Goal: Task Accomplishment & Management: Use online tool/utility

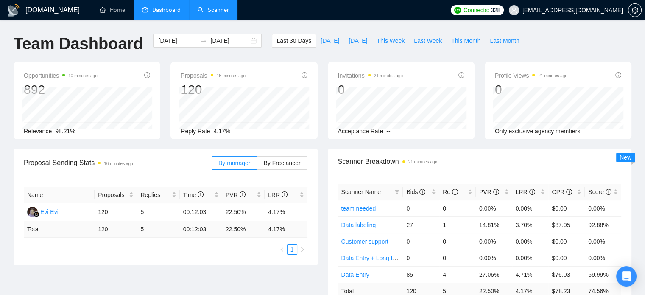
click at [217, 6] on link "Scanner" at bounding box center [213, 9] width 31 height 7
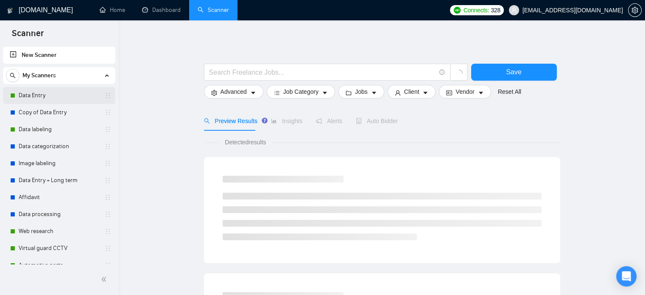
click at [39, 96] on link "Data Entry" at bounding box center [59, 95] width 81 height 17
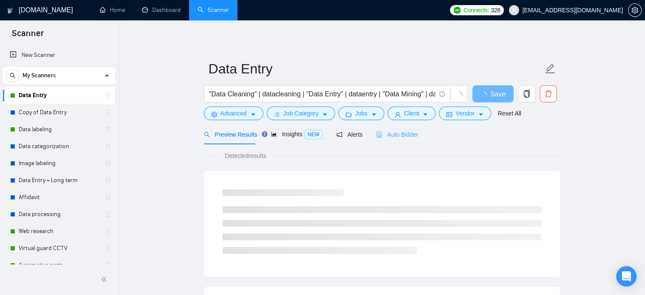
click at [391, 140] on div "Auto Bidder" at bounding box center [397, 134] width 42 height 20
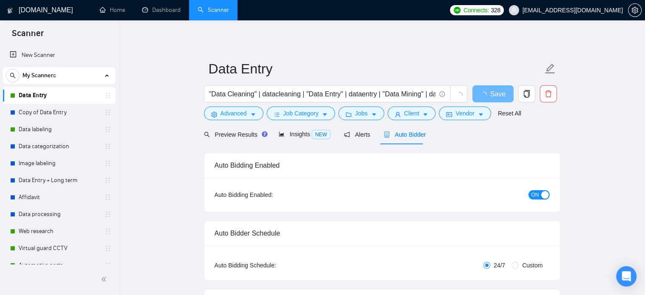
checkbox input "true"
click at [240, 117] on span "Advanced" at bounding box center [233, 113] width 26 height 9
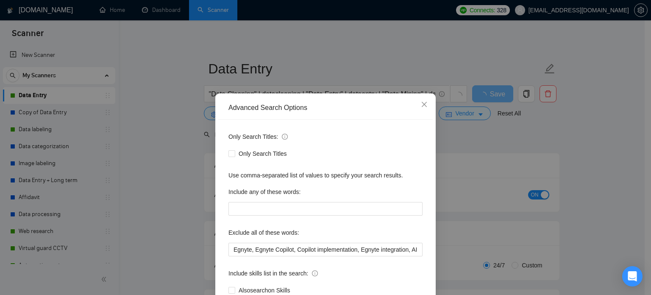
scroll to position [58, 0]
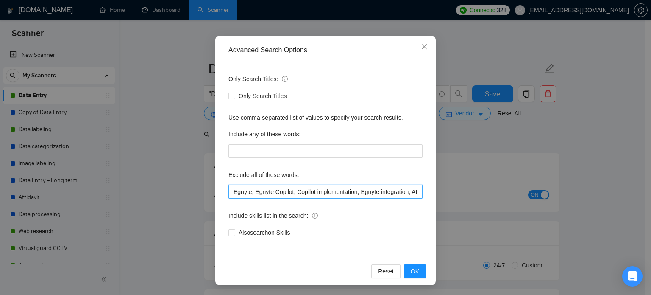
click at [231, 191] on input "Egnyte, Egnyte Copilot, Copilot implementation, Egnyte integration, AI consulta…" at bounding box center [326, 192] width 194 height 14
paste input "based in [GEOGRAPHIC_DATA], located in [GEOGRAPHIC_DATA], [GEOGRAPHIC_DATA]-bas…"
type input "lorem ip Dolor, sitamet co Adipi, Elits-doeiu, "Tempori Utlabor Etdolorem", "al…"
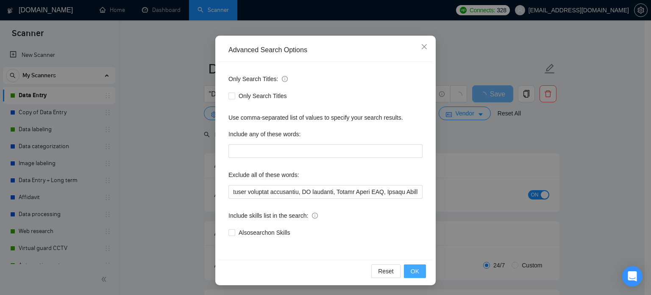
click at [411, 269] on span "OK" at bounding box center [415, 270] width 8 height 9
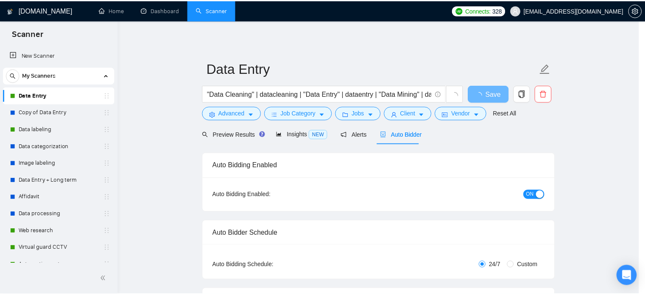
scroll to position [15, 0]
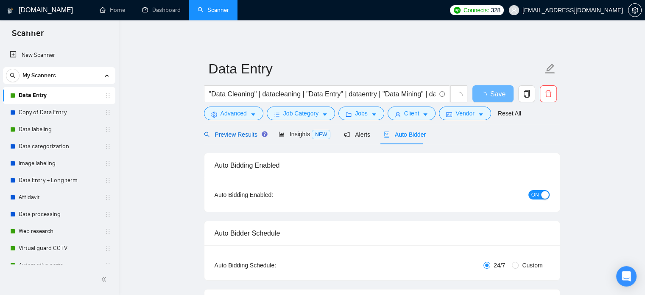
click at [258, 138] on div "Preview Results" at bounding box center [234, 134] width 61 height 9
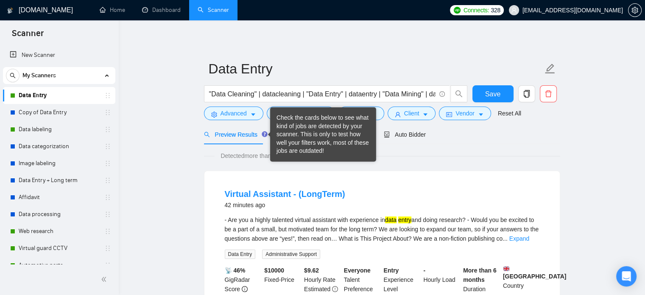
click at [278, 134] on div "Check the cards below to see what kind of jobs are detected by your scanner. Th…" at bounding box center [322, 135] width 93 height 42
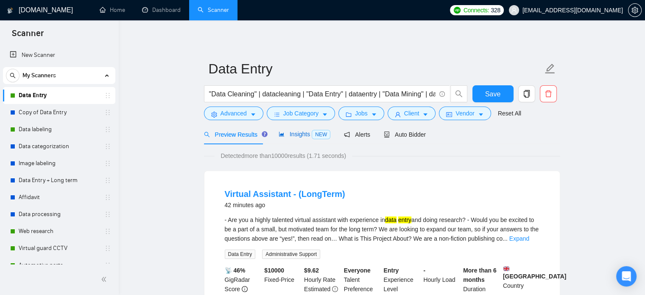
click at [302, 132] on span "Insights NEW" at bounding box center [305, 134] width 52 height 7
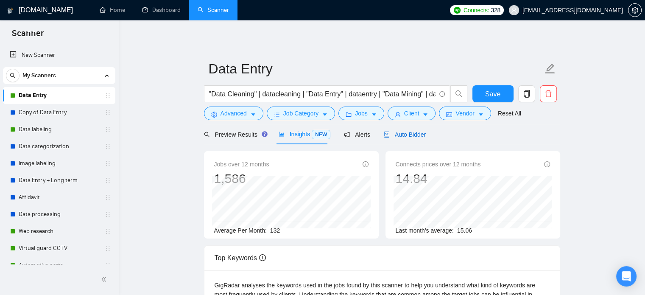
click at [403, 135] on span "Auto Bidder" at bounding box center [405, 134] width 42 height 7
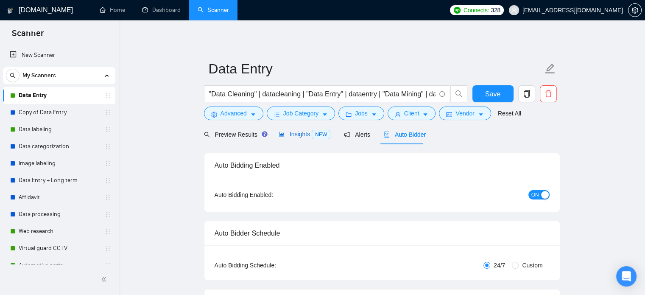
click at [312, 137] on span "NEW" at bounding box center [321, 134] width 19 height 9
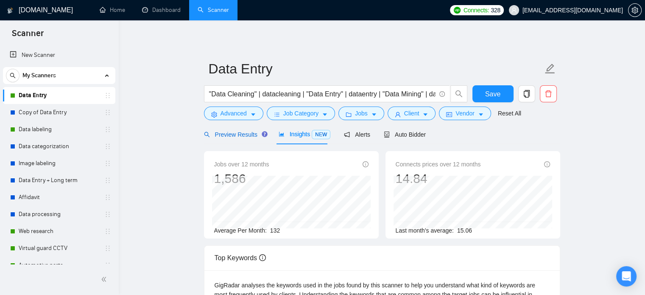
click at [238, 136] on span "Preview Results" at bounding box center [234, 134] width 61 height 7
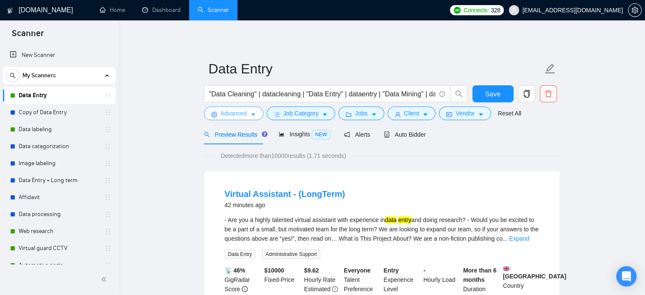
click at [241, 117] on span "Advanced" at bounding box center [233, 113] width 26 height 9
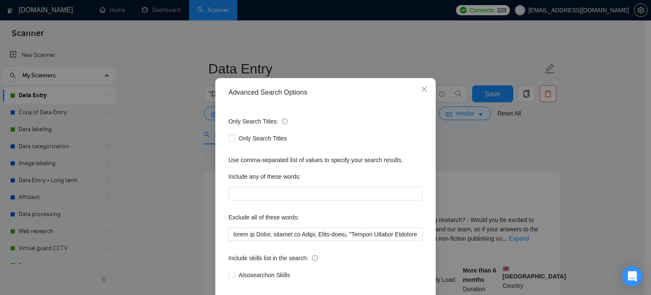
scroll to position [58, 0]
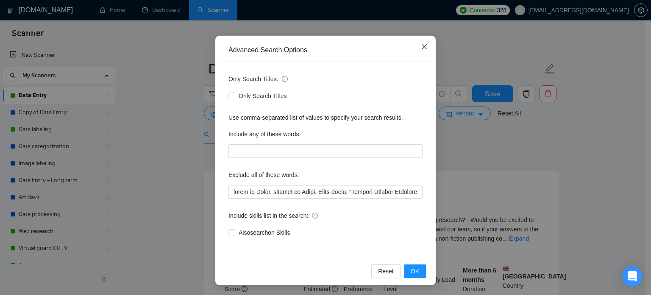
click at [417, 50] on span "Close" at bounding box center [424, 47] width 23 height 23
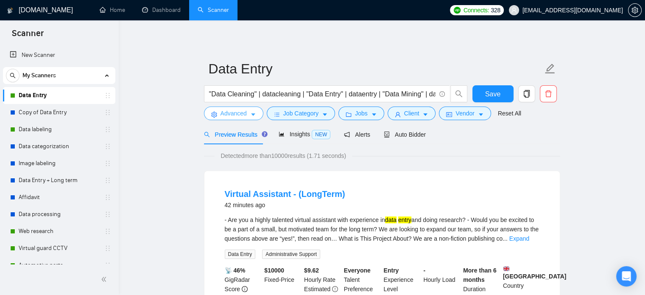
click at [239, 116] on span "Advanced" at bounding box center [233, 113] width 26 height 9
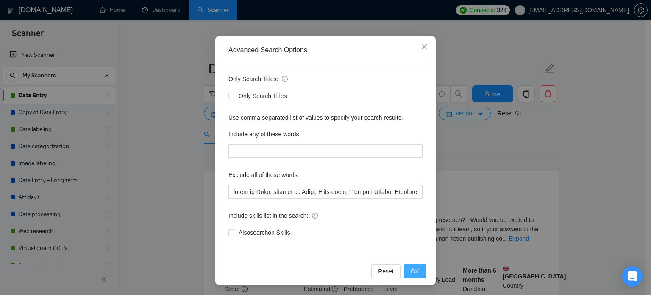
click at [415, 266] on span "OK" at bounding box center [415, 270] width 8 height 9
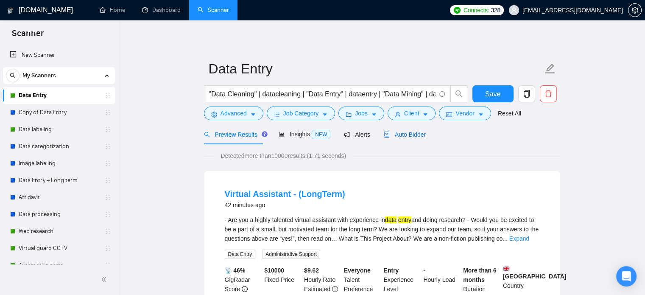
click at [410, 138] on div "Auto Bidder" at bounding box center [405, 134] width 42 height 9
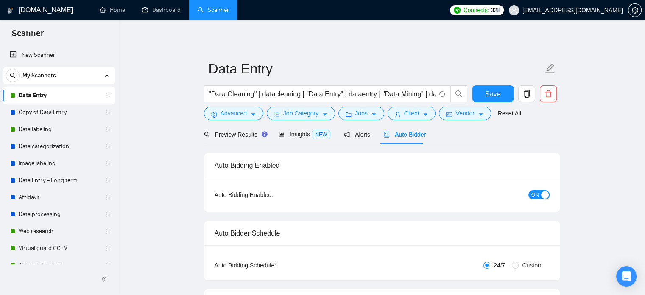
click at [360, 138] on div "Alerts" at bounding box center [357, 134] width 26 height 9
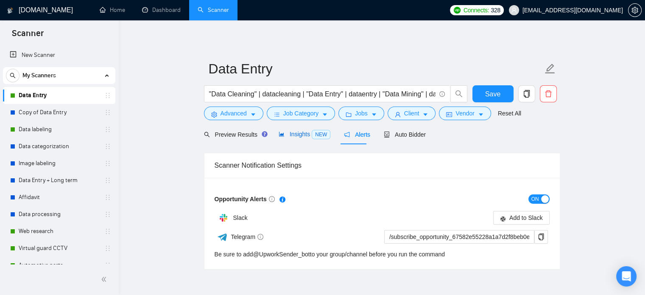
click at [307, 137] on span "Insights NEW" at bounding box center [305, 134] width 52 height 7
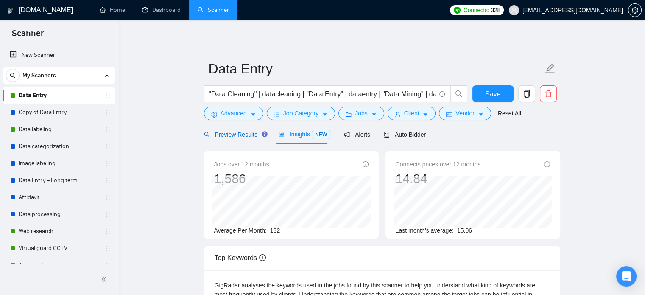
click at [239, 135] on span "Preview Results" at bounding box center [234, 134] width 61 height 7
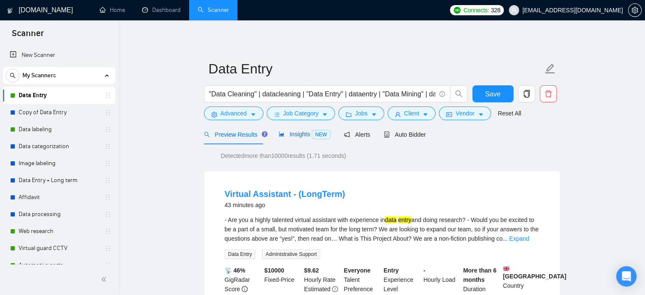
click at [301, 135] on span "Insights NEW" at bounding box center [305, 134] width 52 height 7
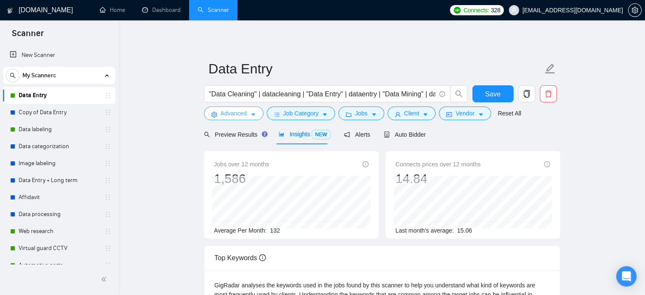
click at [234, 115] on span "Advanced" at bounding box center [233, 113] width 26 height 9
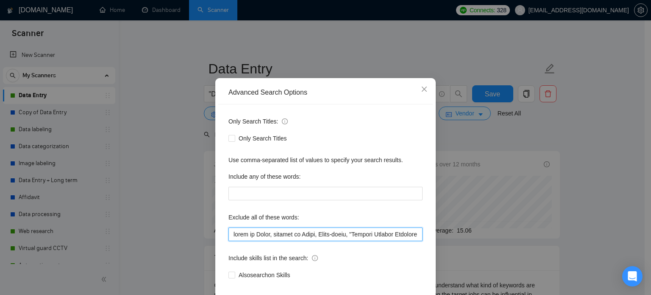
click at [298, 241] on input "text" at bounding box center [326, 234] width 194 height 14
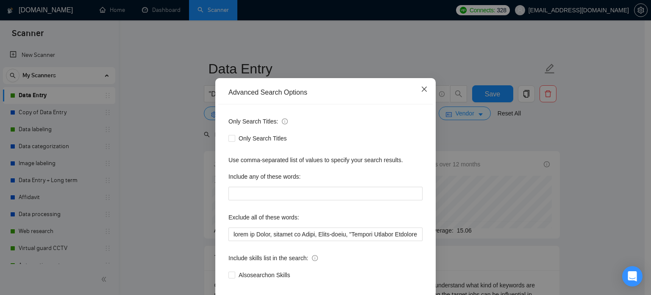
click at [421, 92] on icon "close" at bounding box center [424, 89] width 7 height 7
